Goal: Register for event/course

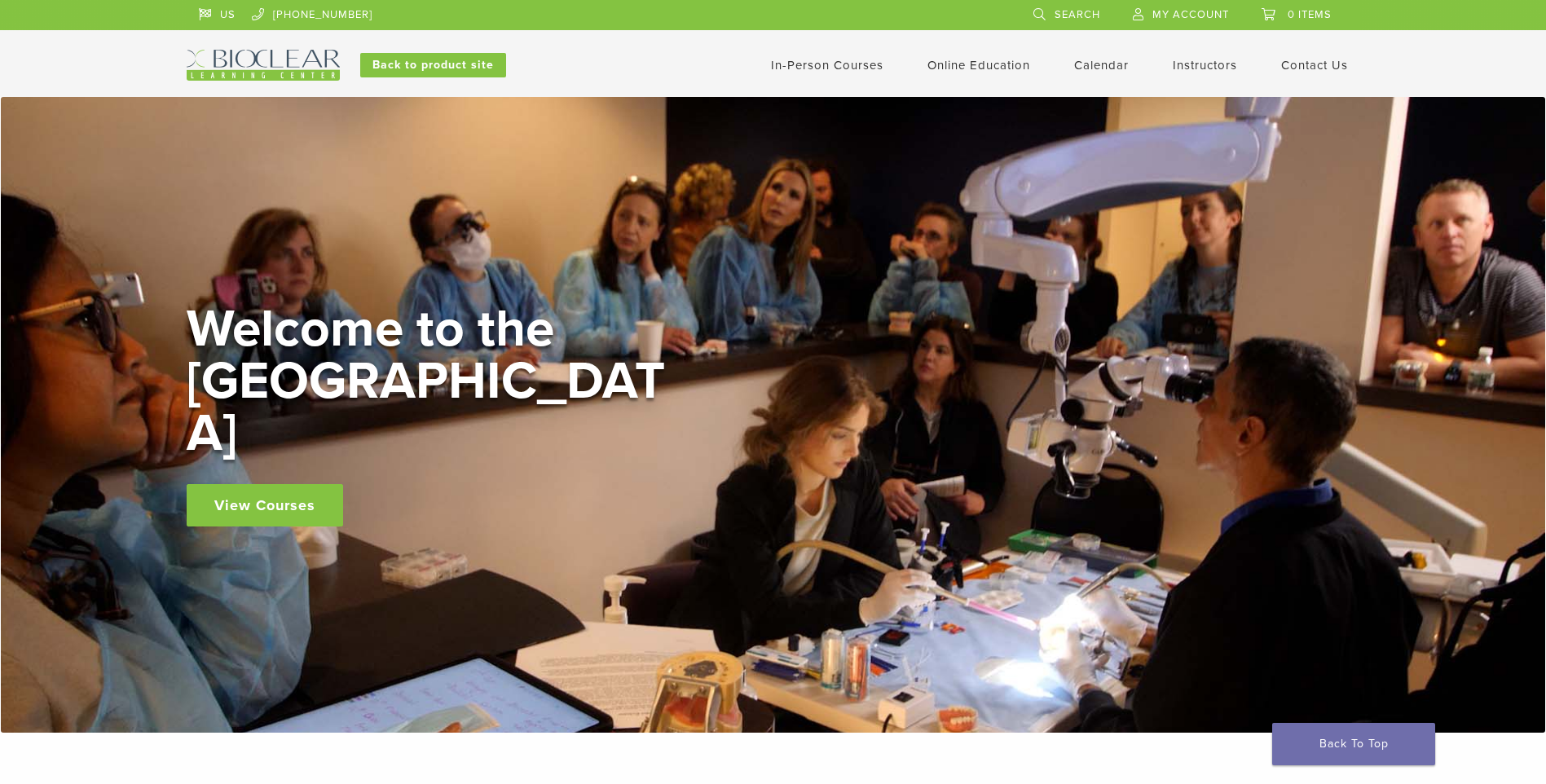
click at [790, 76] on div "In-Person Courses Online Education Interactive Self Guided Calendar Instructors…" at bounding box center [933, 65] width 879 height 31
click at [806, 71] on link "In-Person Courses" at bounding box center [827, 65] width 112 height 14
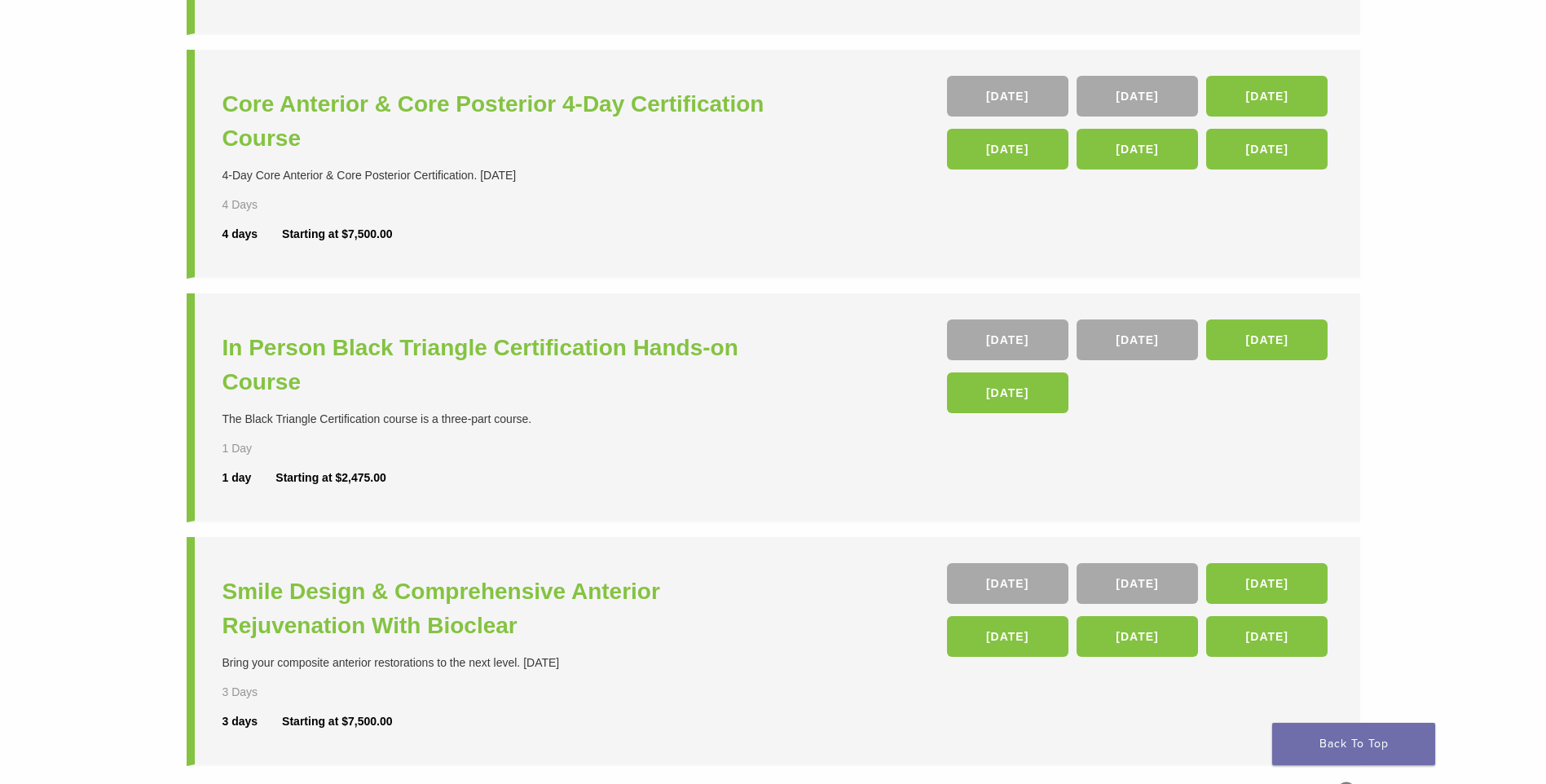
scroll to position [407, 0]
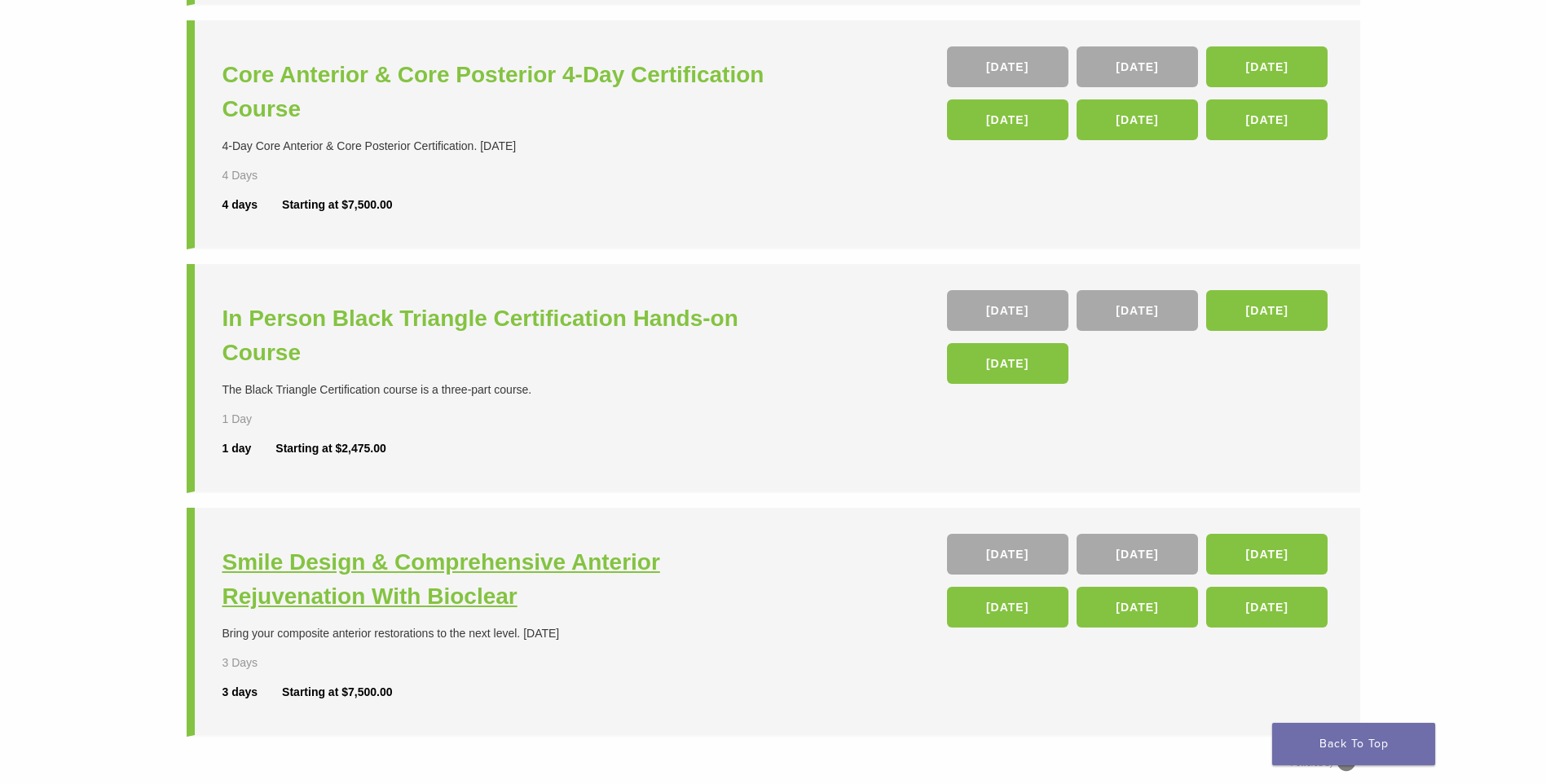
click at [373, 563] on h3 "Smile Design & Comprehensive Anterior Rejuvenation With Bioclear" at bounding box center [500, 579] width 555 height 68
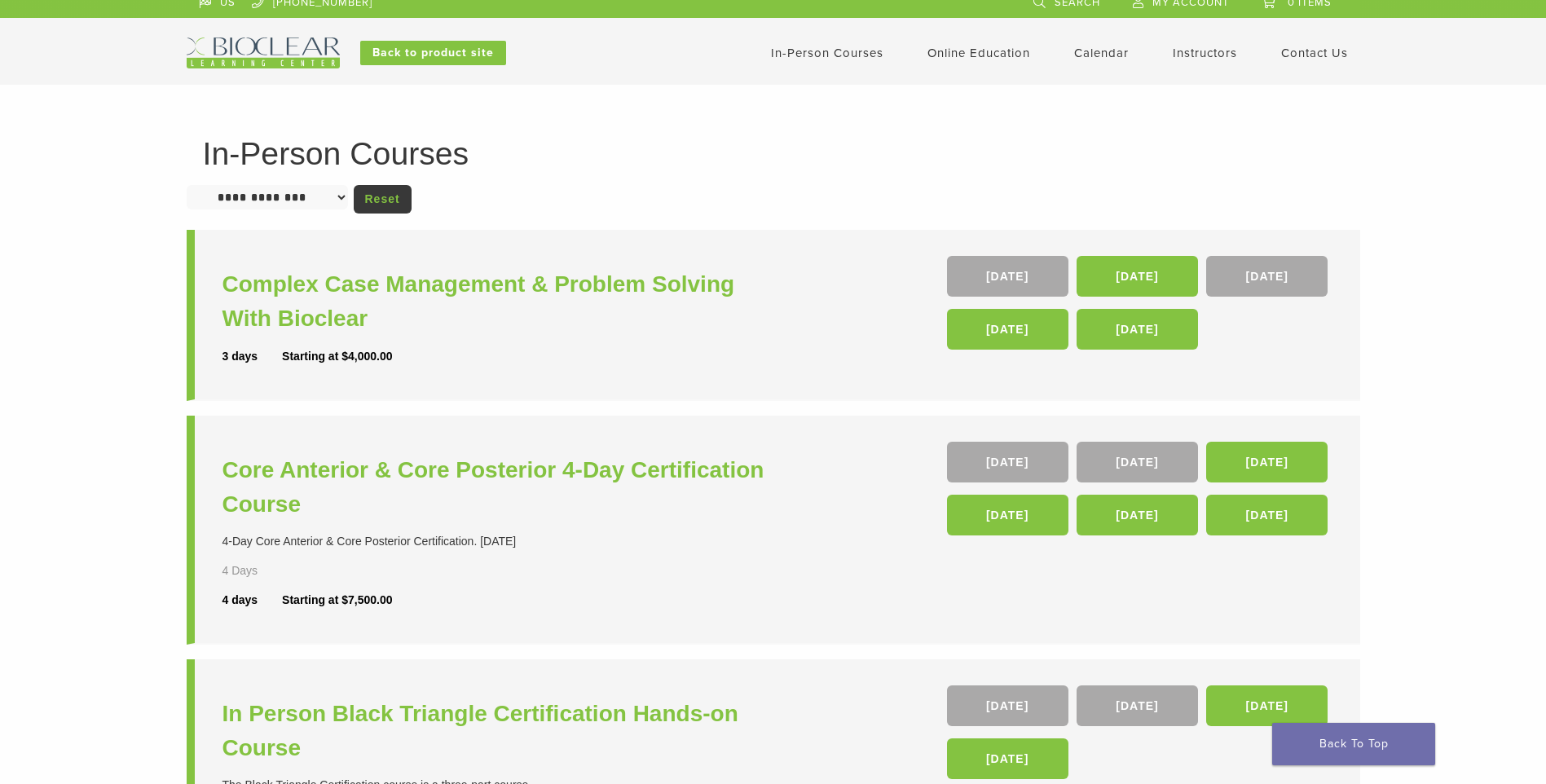
scroll to position [0, 0]
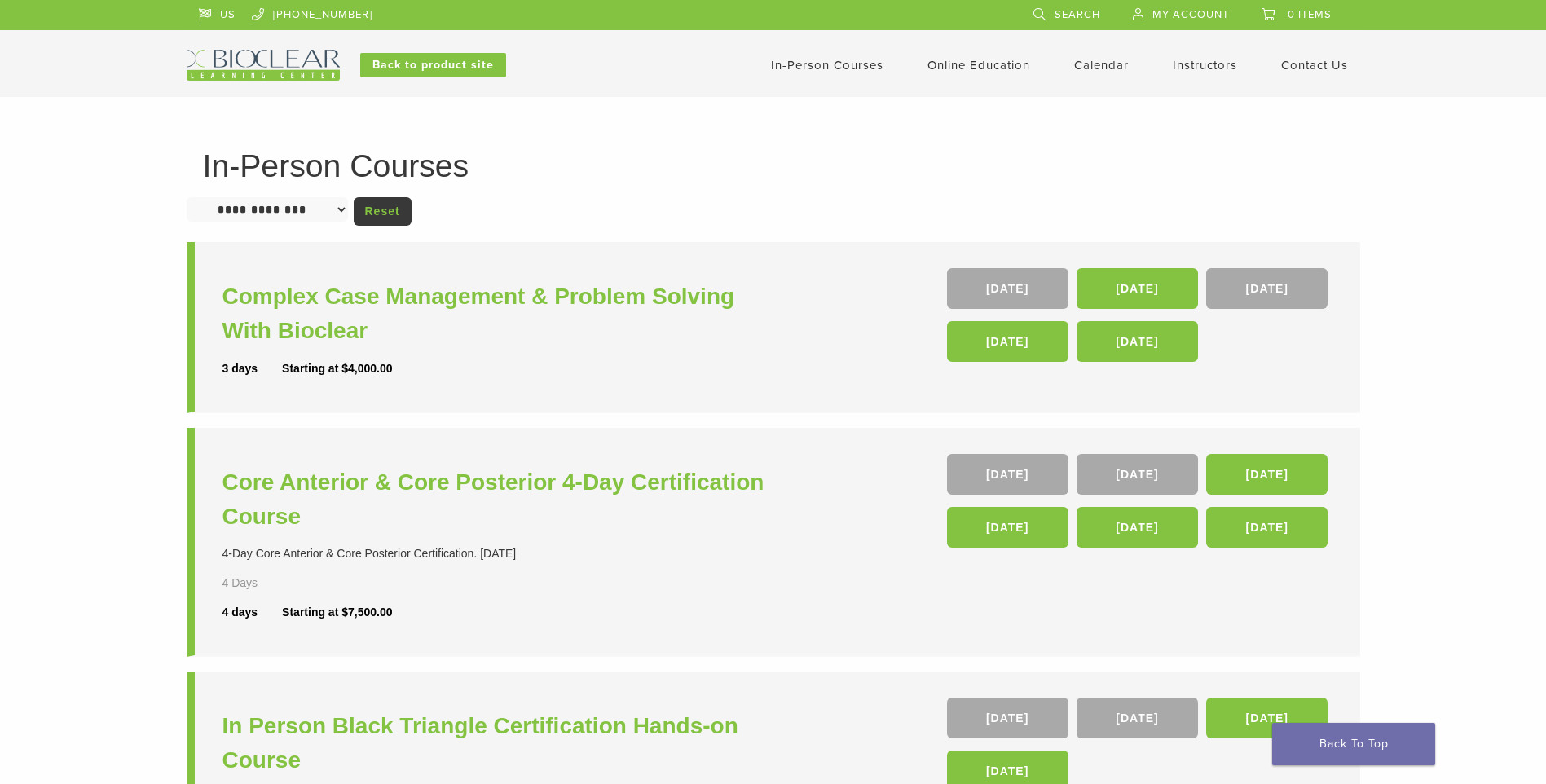
click at [1094, 70] on link "Calendar" at bounding box center [1102, 65] width 54 height 14
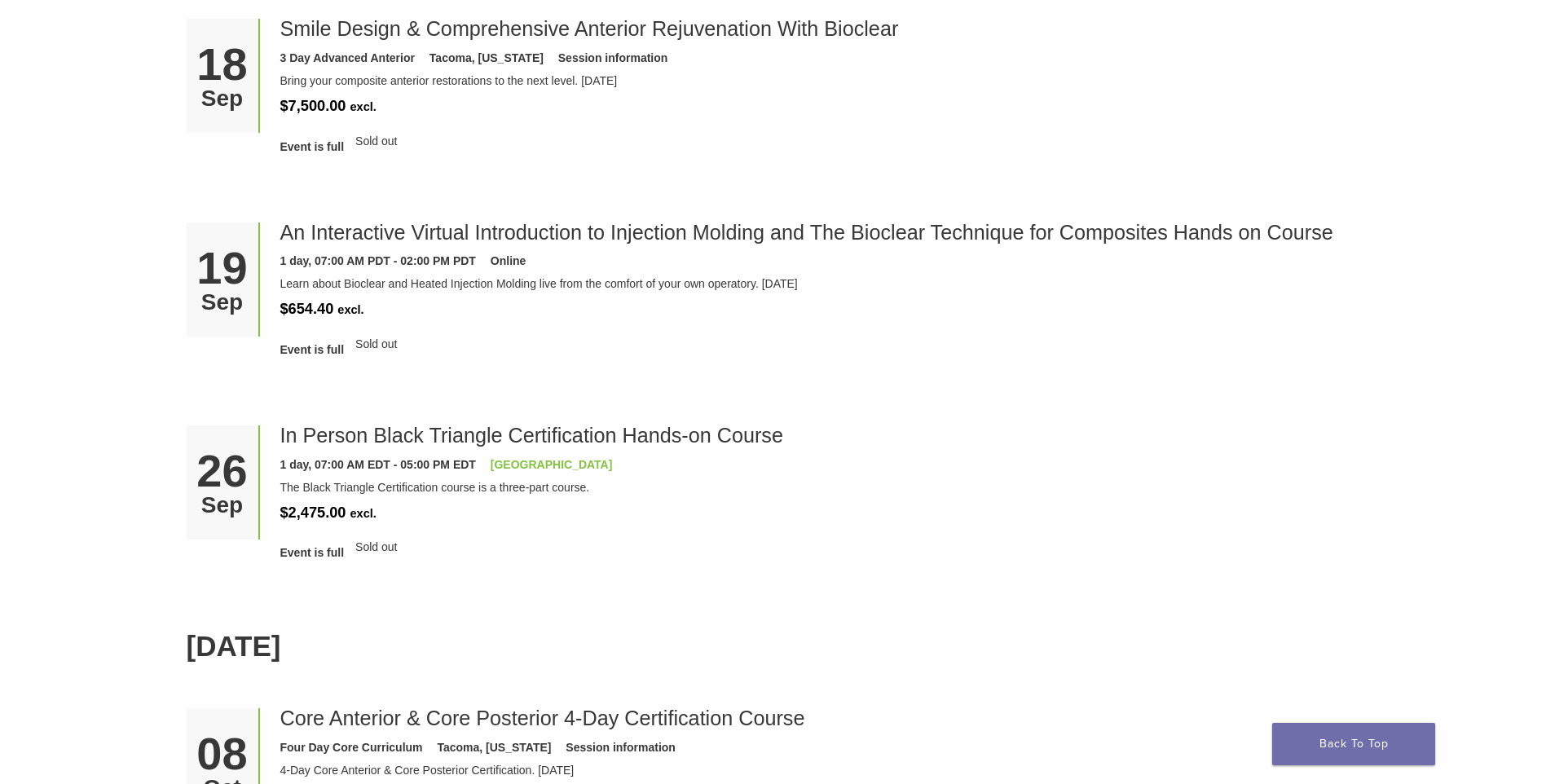
scroll to position [978, 0]
